Goal: Find contact information: Find contact information

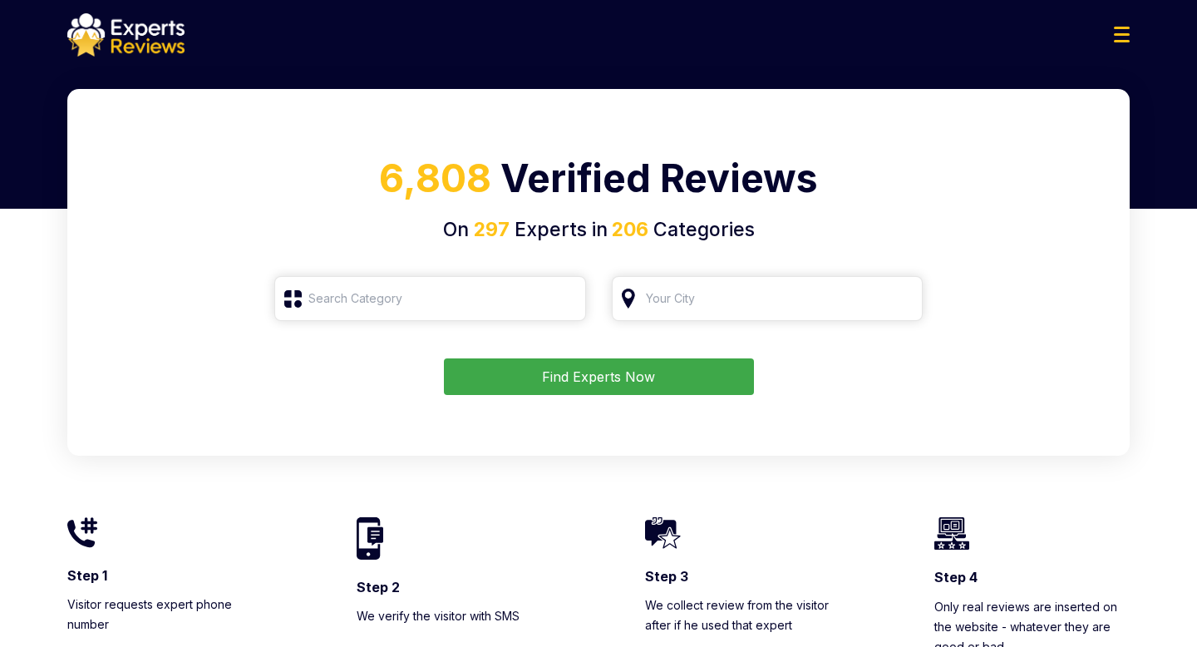
type input "Roofing"
click at [502, 300] on input "search" at bounding box center [430, 298] width 312 height 45
type input "Roofing"
click at [533, 375] on button "Find Experts Now" at bounding box center [599, 376] width 310 height 37
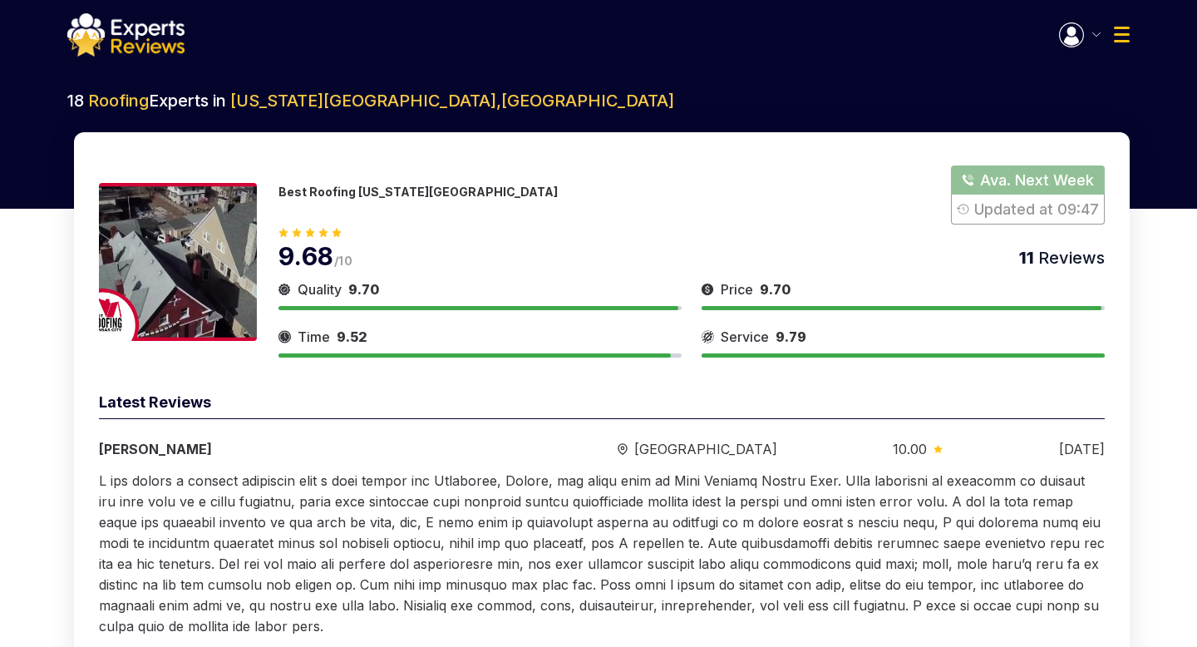
click at [1004, 181] on button "Show Number" at bounding box center [1028, 194] width 154 height 59
click at [995, 184] on button "Show Number" at bounding box center [1028, 194] width 154 height 59
click at [1094, 37] on button "button" at bounding box center [1080, 34] width 42 height 25
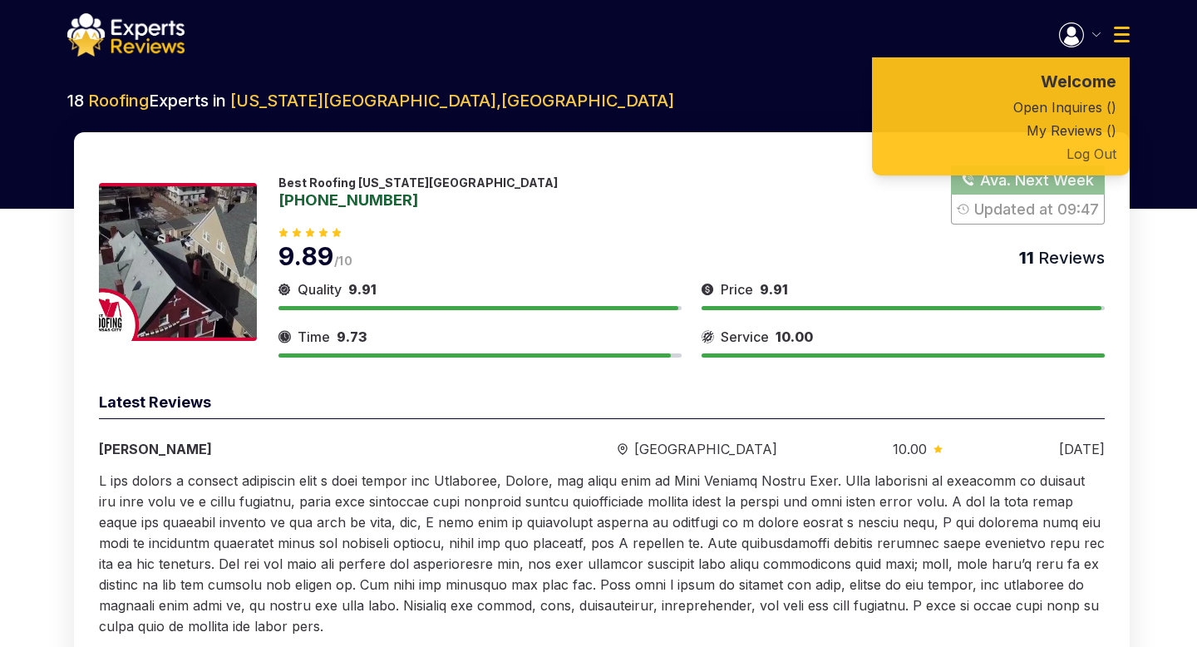
click at [1069, 148] on button "Log Out" at bounding box center [1001, 153] width 258 height 23
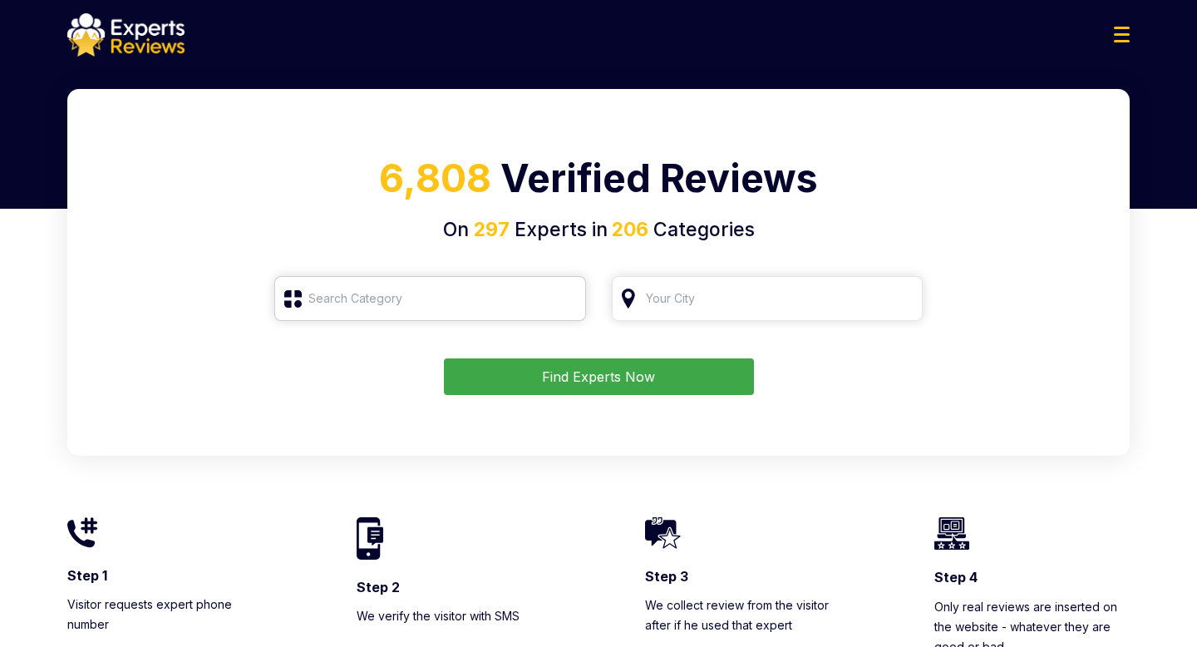
click at [531, 301] on input "search" at bounding box center [430, 298] width 312 height 45
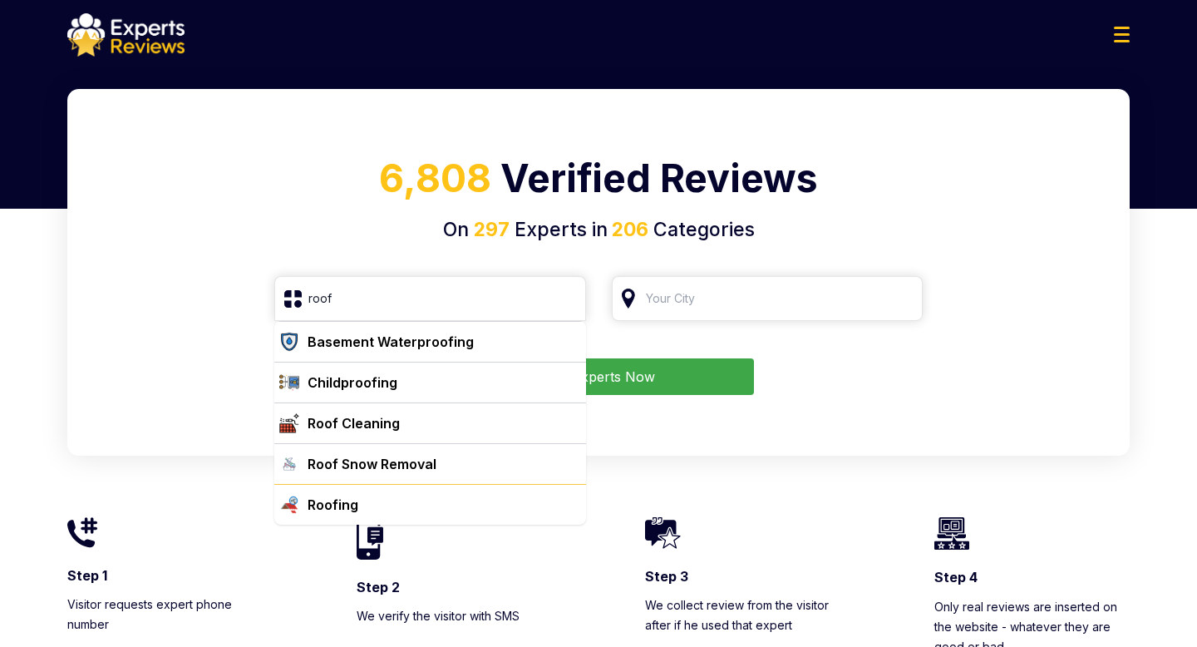
click at [376, 510] on div "Roofing" at bounding box center [440, 505] width 279 height 20
type input "Roofing"
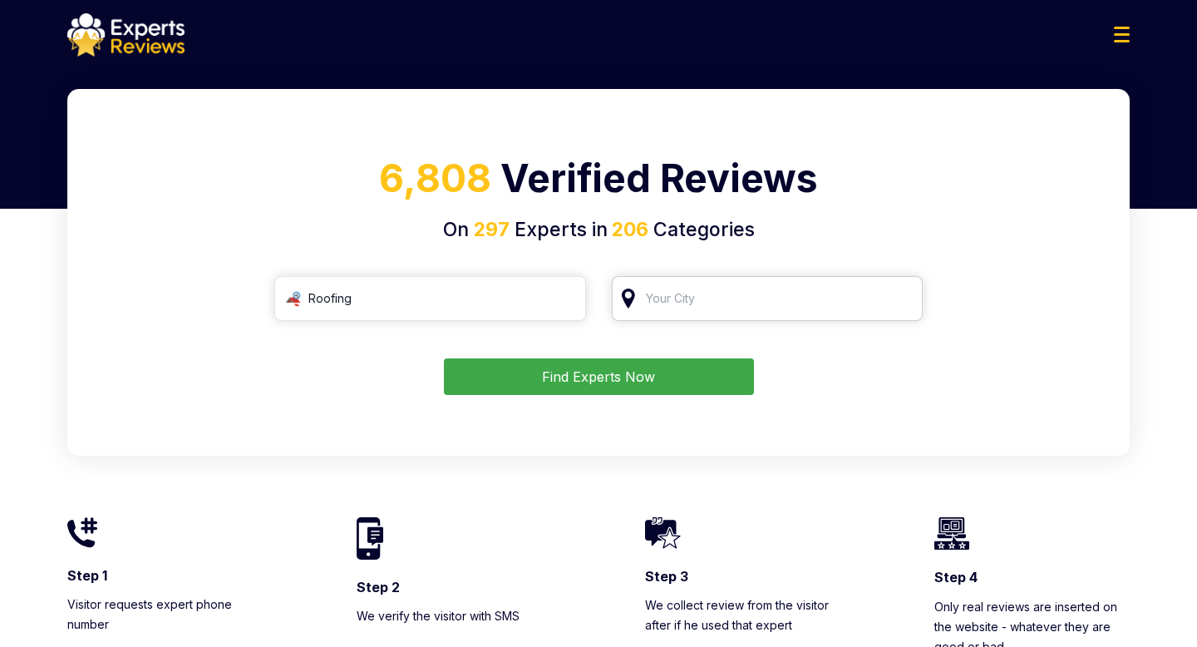
click at [677, 301] on input "search" at bounding box center [768, 298] width 312 height 45
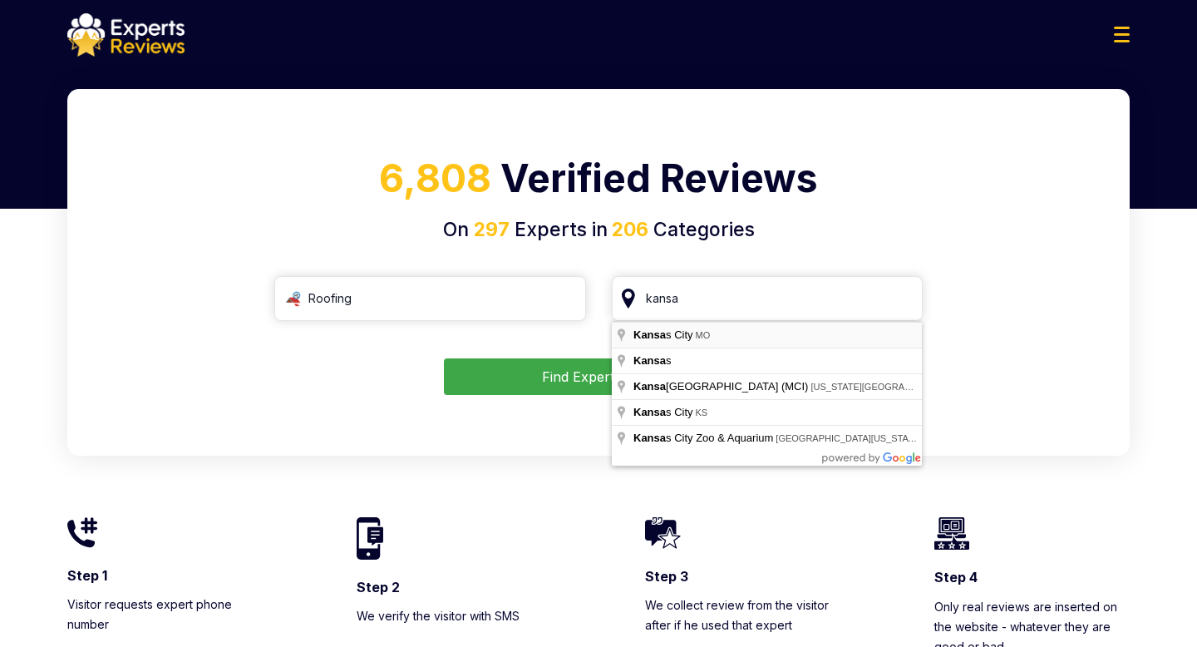
type input "Kansas City, MO"
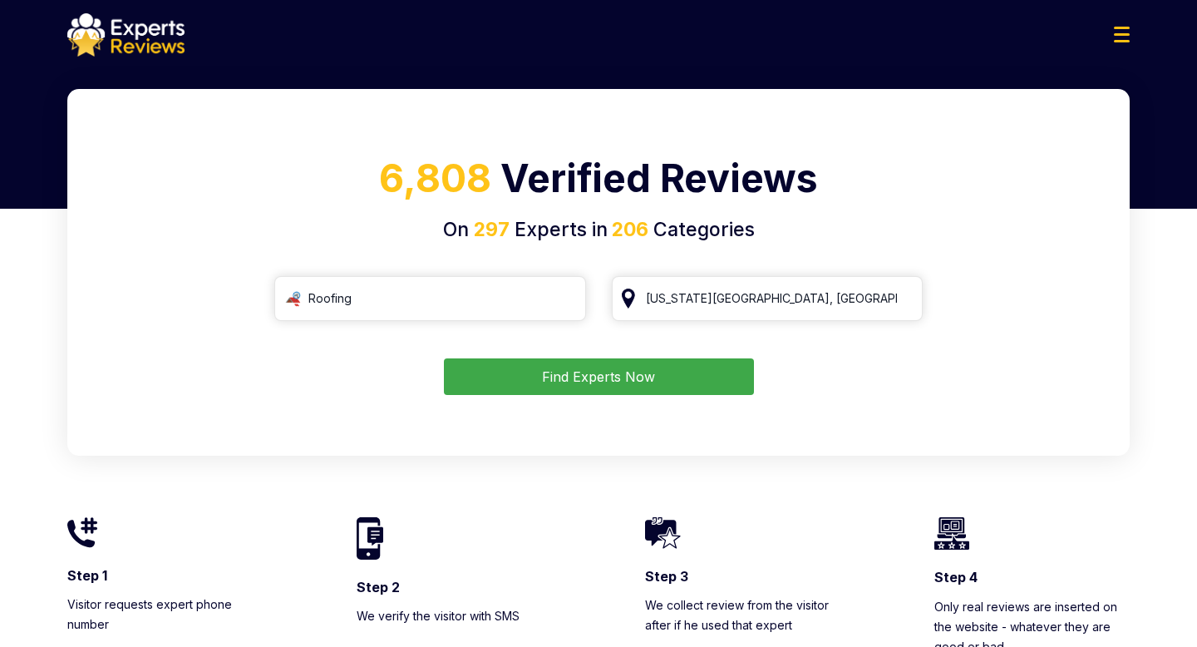
click at [614, 374] on button "Find Experts Now" at bounding box center [599, 376] width 310 height 37
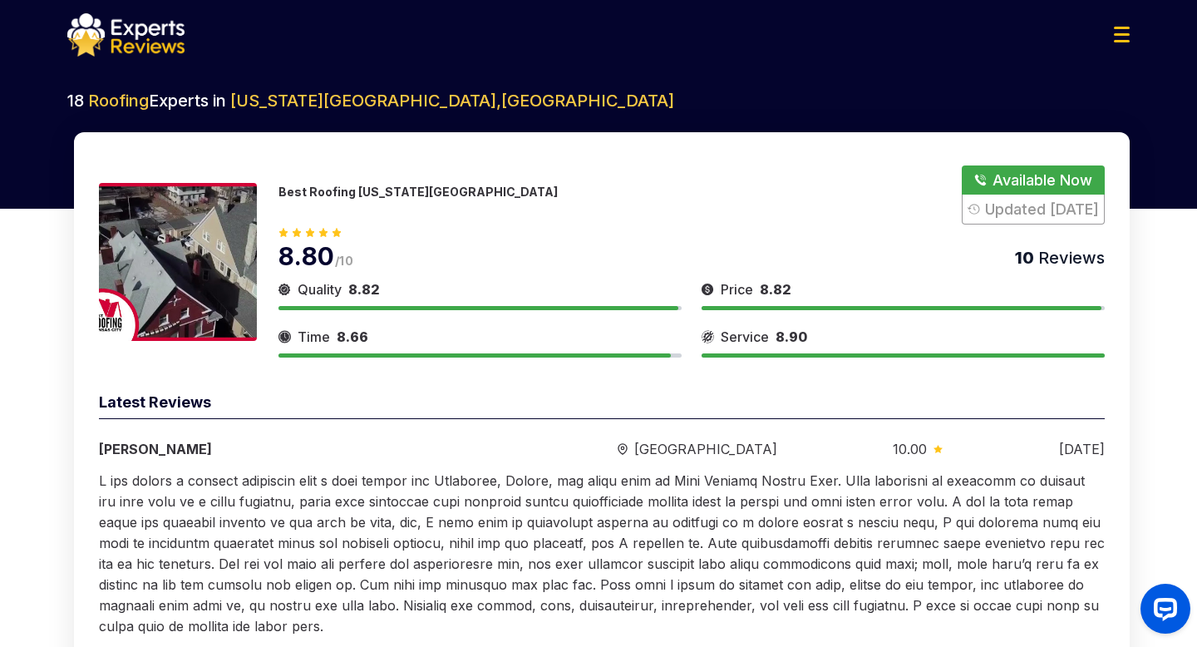
click at [1044, 179] on button "Show Number" at bounding box center [1033, 194] width 143 height 59
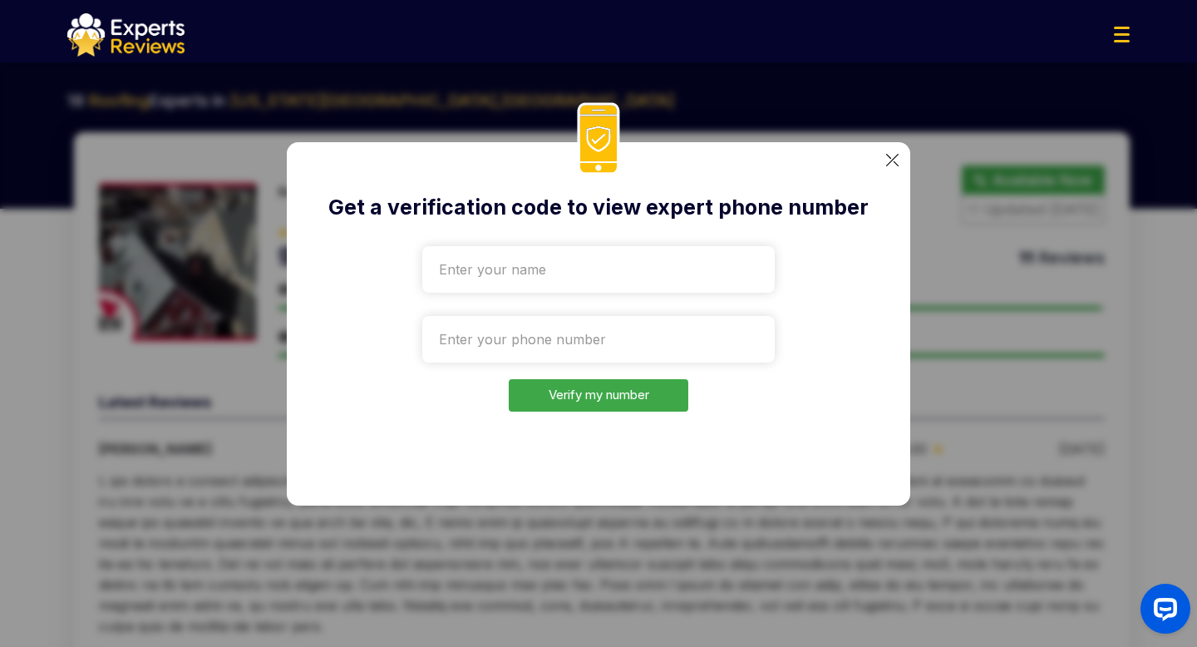
click at [613, 269] on input "text" at bounding box center [598, 269] width 353 height 47
type input "dssds"
click at [534, 348] on input "tel" at bounding box center [598, 339] width 353 height 47
paste input "+1732-4"
type input "+1732-4"
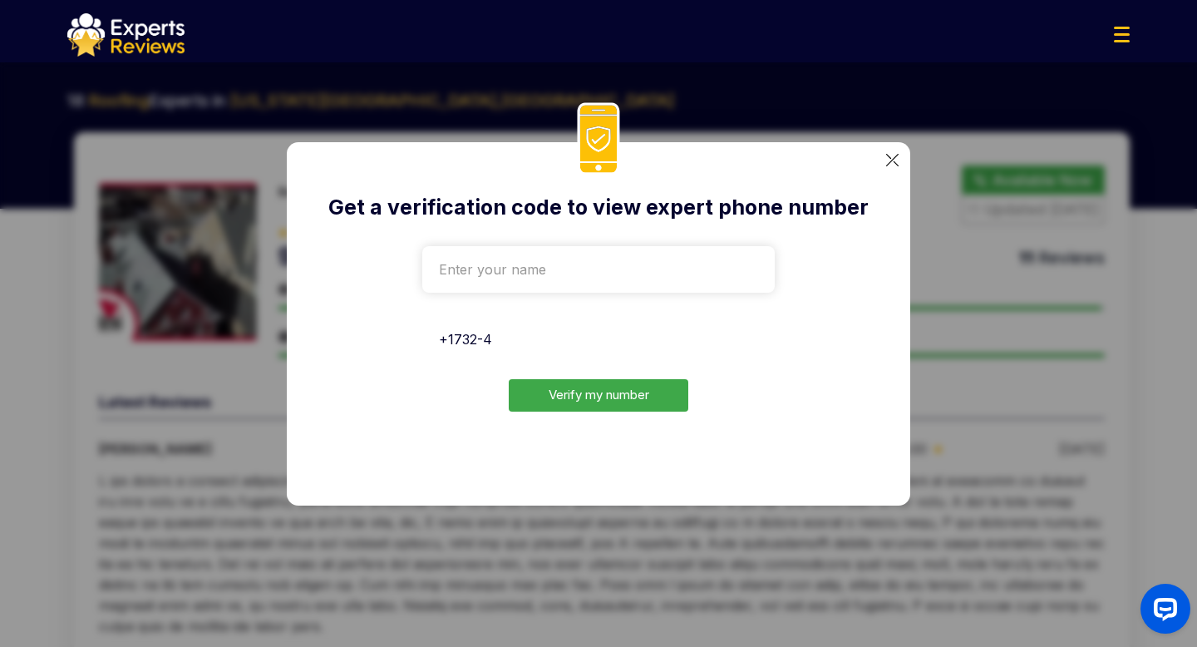
drag, startPoint x: 513, startPoint y: 343, endPoint x: 397, endPoint y: 324, distance: 117.2
click at [397, 324] on div "Get a verification code to view expert phone number +1732-4 Verify my number" at bounding box center [599, 323] width 624 height 363
click at [538, 266] on input "text" at bounding box center [598, 269] width 353 height 47
type input "ddssd"
click at [526, 352] on input "tel" at bounding box center [598, 339] width 353 height 47
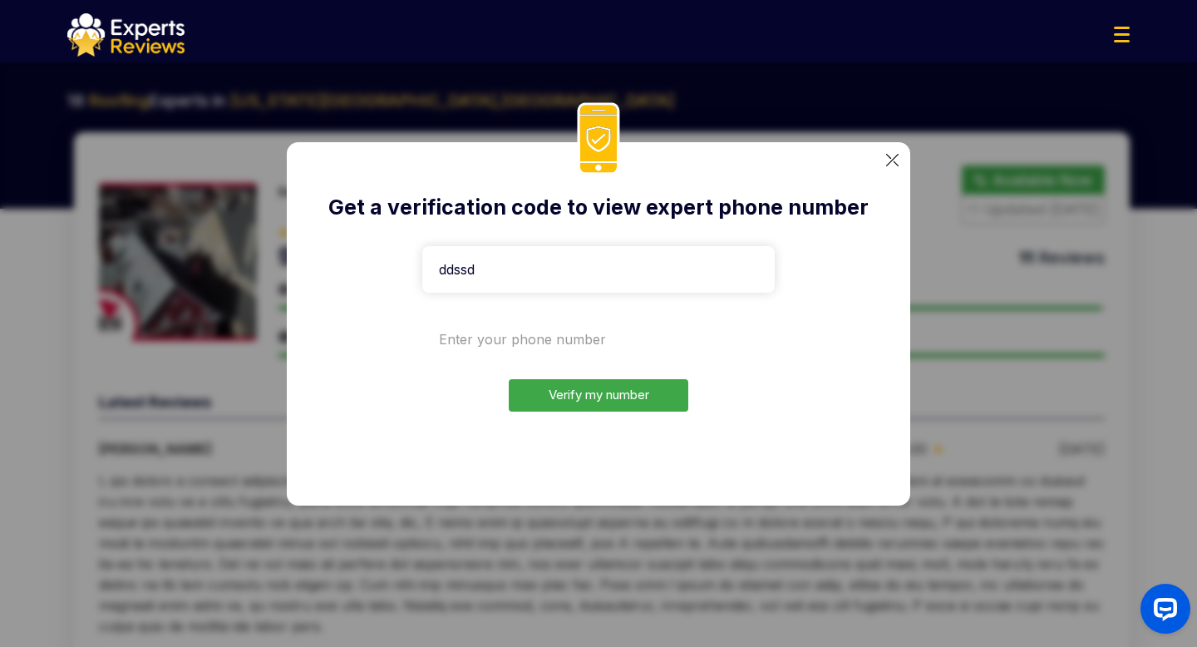
paste input "+1970-807-2822"
type input "+1970-807-2822"
click at [561, 388] on button "Verify my number" at bounding box center [599, 395] width 180 height 32
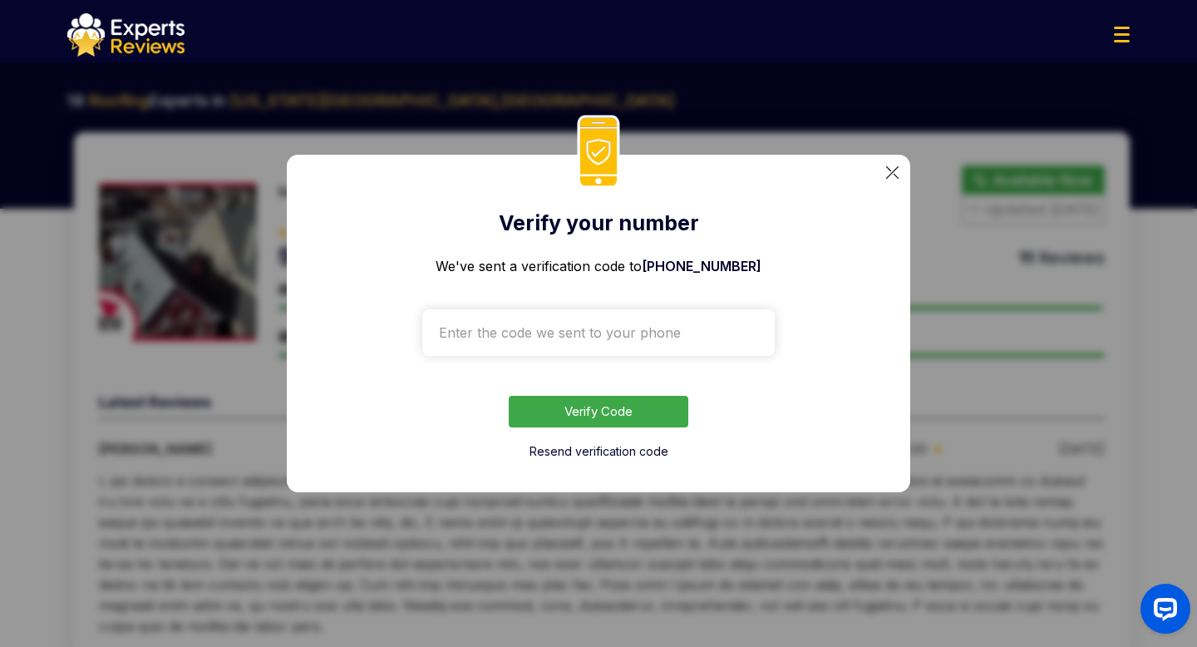
click at [580, 339] on input "text" at bounding box center [598, 332] width 353 height 47
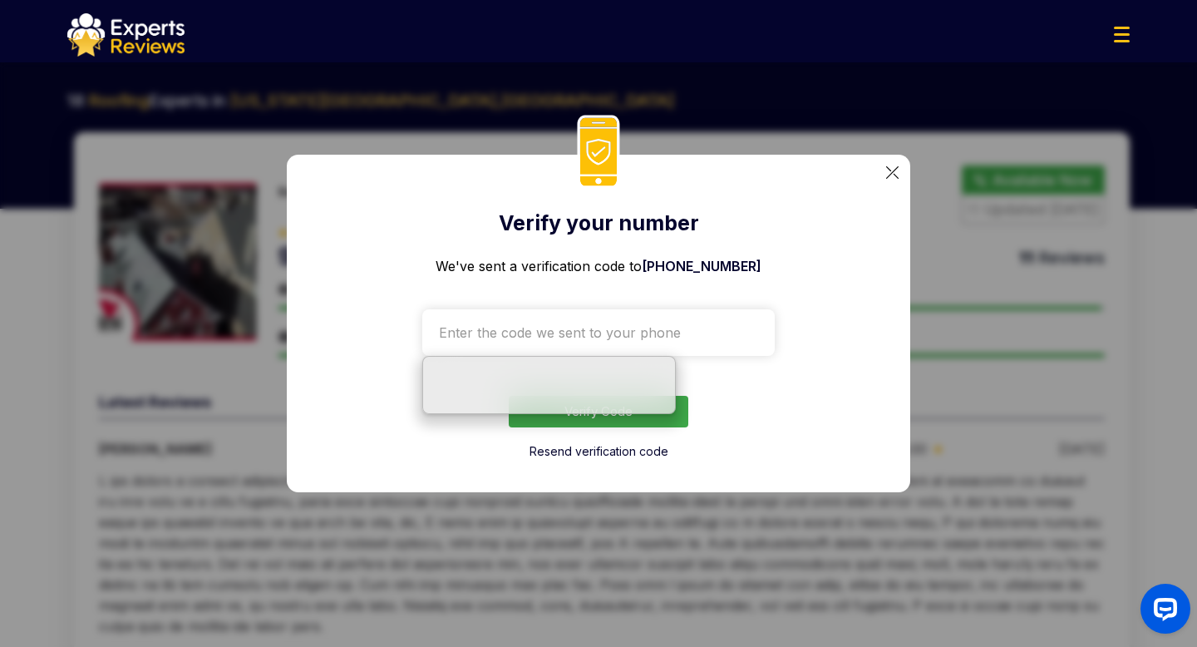
paste input "5093"
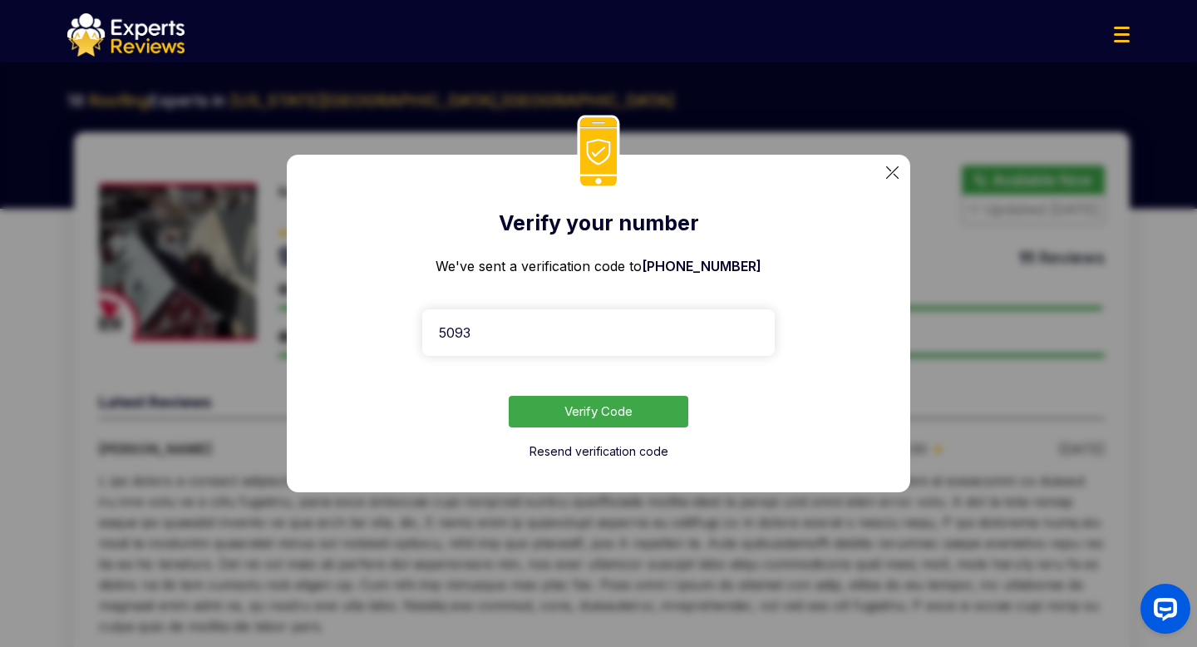
type input "5093"
click at [579, 407] on button "Verify Code" at bounding box center [599, 412] width 180 height 32
